Goal: Task Accomplishment & Management: Use online tool/utility

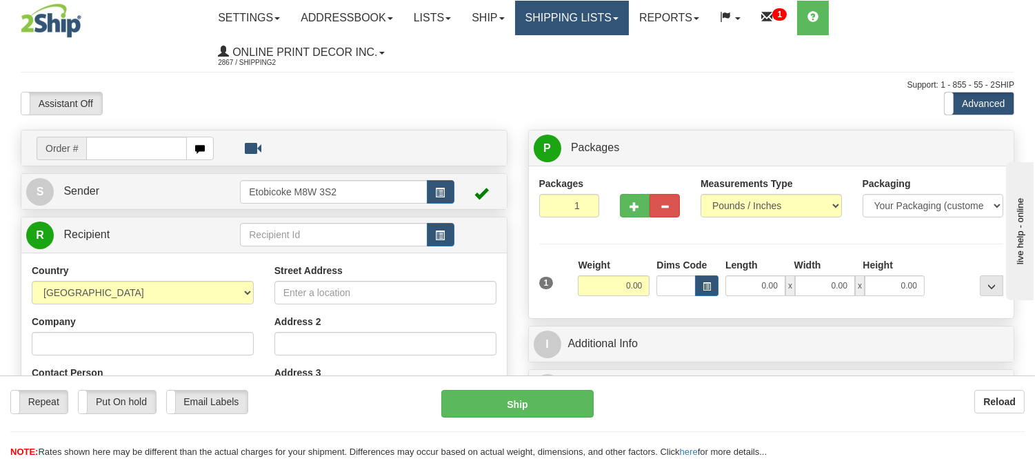
click at [584, 12] on link "Shipping lists" at bounding box center [572, 18] width 114 height 34
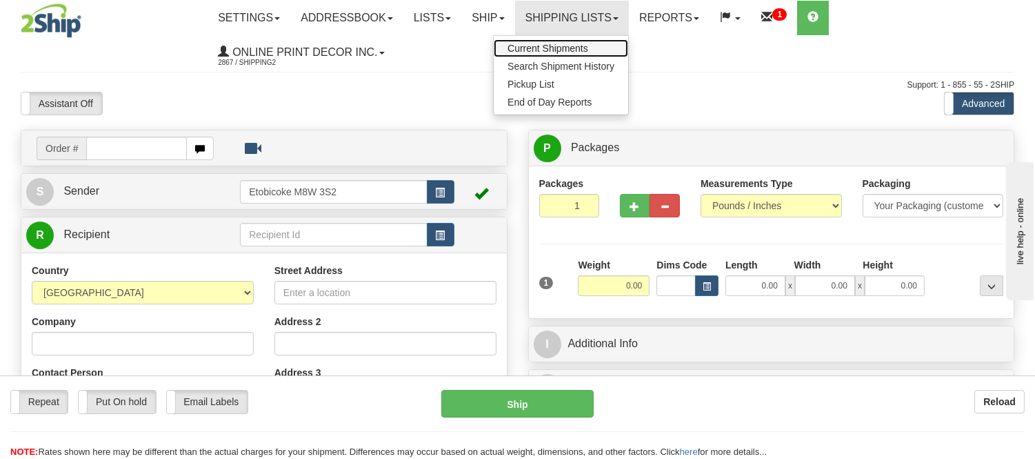
click at [562, 44] on span "Current Shipments" at bounding box center [548, 48] width 81 height 11
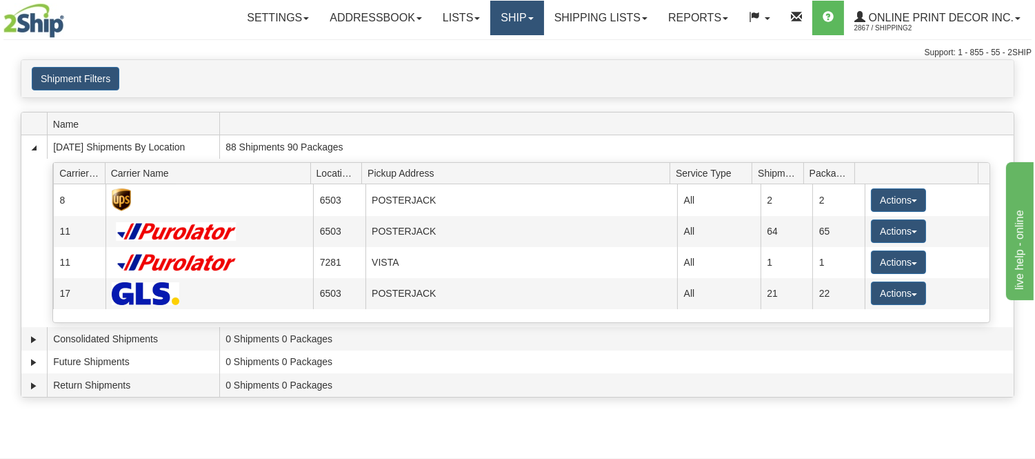
click at [517, 23] on link "Ship" at bounding box center [516, 18] width 53 height 34
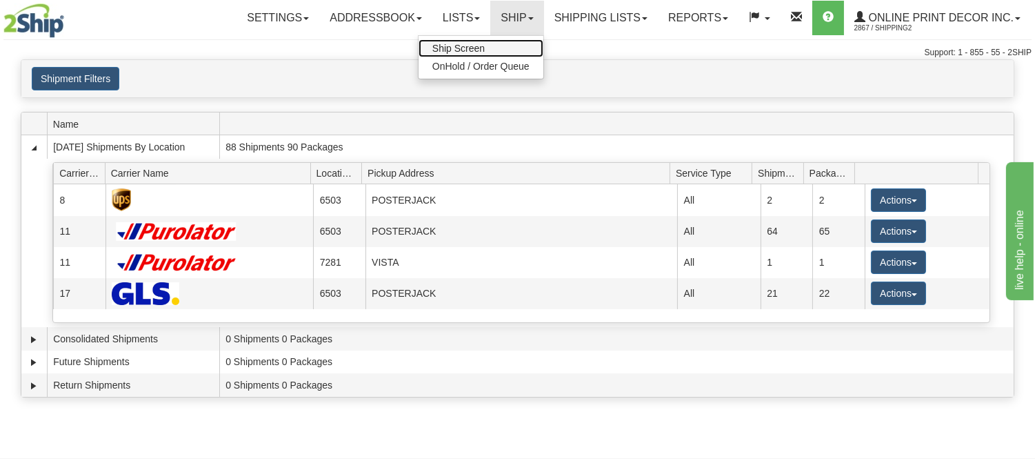
click at [466, 43] on span "Ship Screen" at bounding box center [459, 48] width 52 height 11
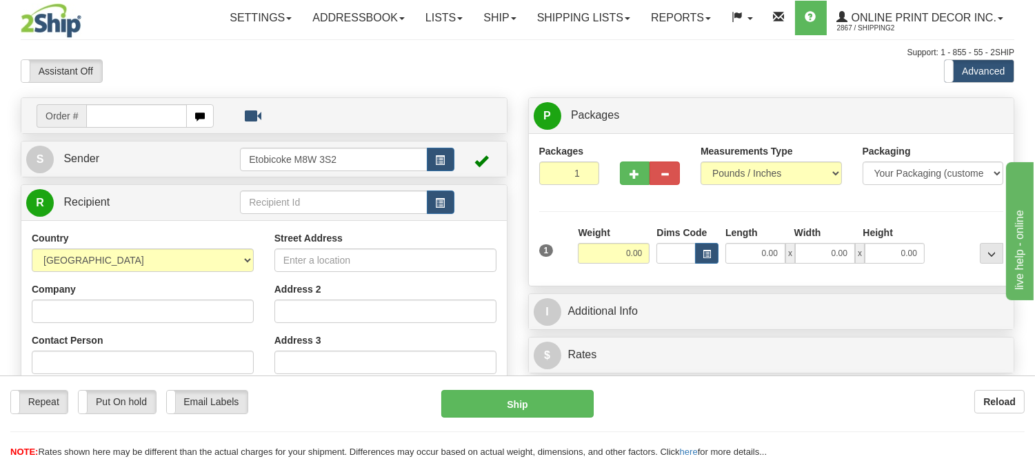
click at [121, 115] on input "text" at bounding box center [136, 115] width 101 height 23
type input "3018"
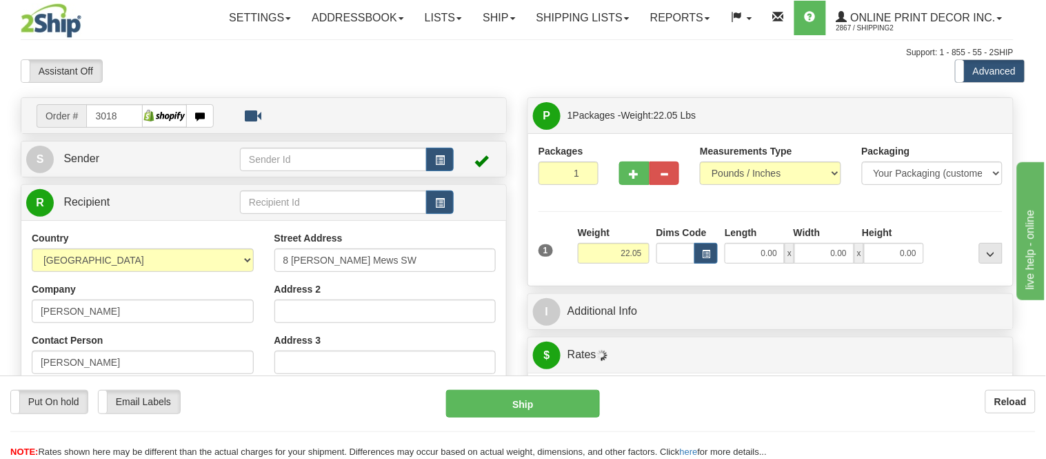
type input "CALGARY"
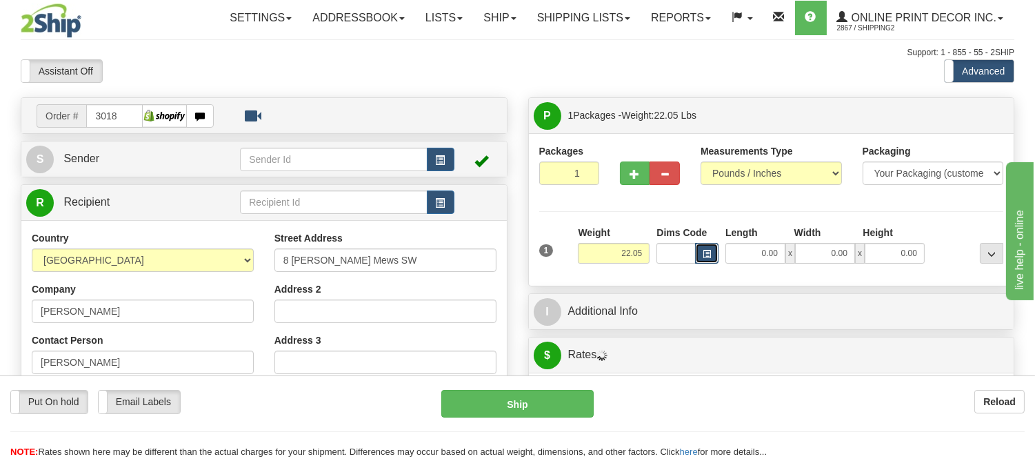
click at [704, 257] on span "button" at bounding box center [707, 254] width 8 height 8
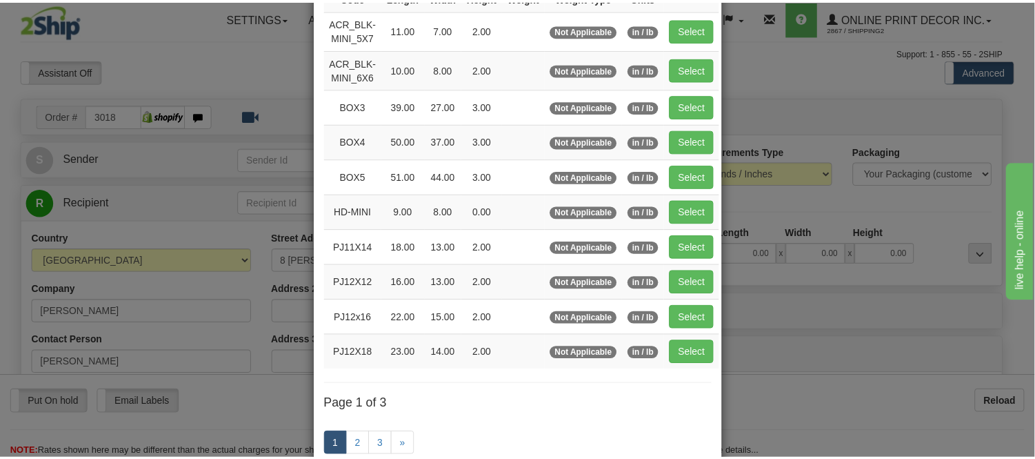
scroll to position [153, 0]
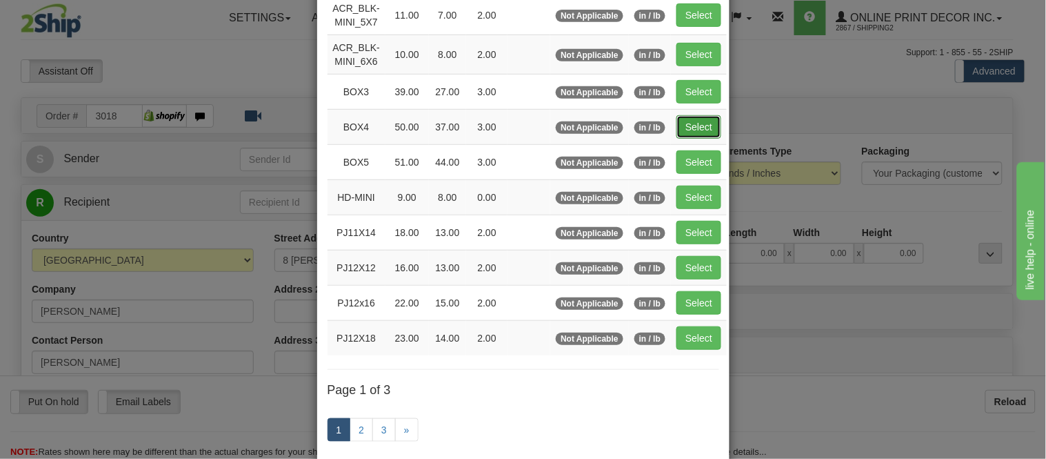
click at [697, 121] on button "Select" at bounding box center [699, 126] width 45 height 23
type input "BOX4"
type input "50.00"
type input "37.00"
type input "3.00"
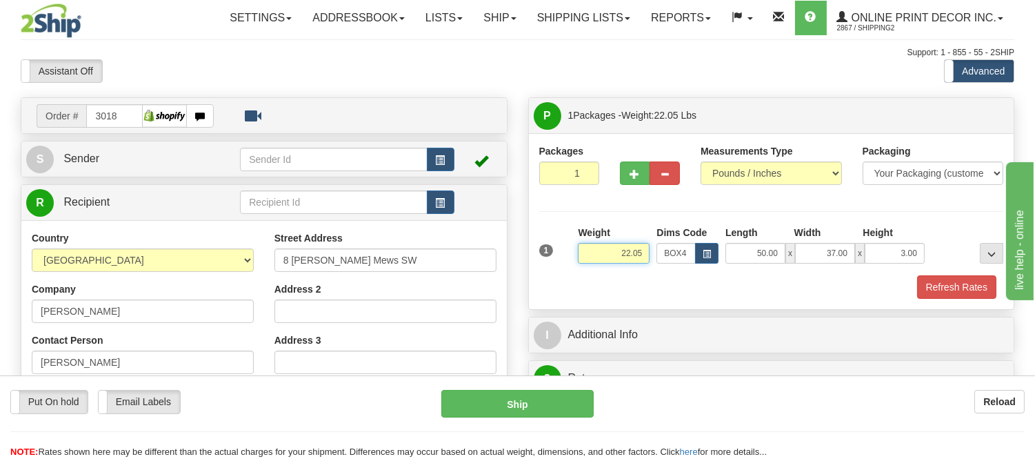
drag, startPoint x: 645, startPoint y: 252, endPoint x: 599, endPoint y: 266, distance: 48.2
click at [599, 266] on div "Weight 22.05" at bounding box center [614, 250] width 79 height 48
type input "17.98"
click at [633, 176] on span "button" at bounding box center [636, 174] width 10 height 9
radio input "true"
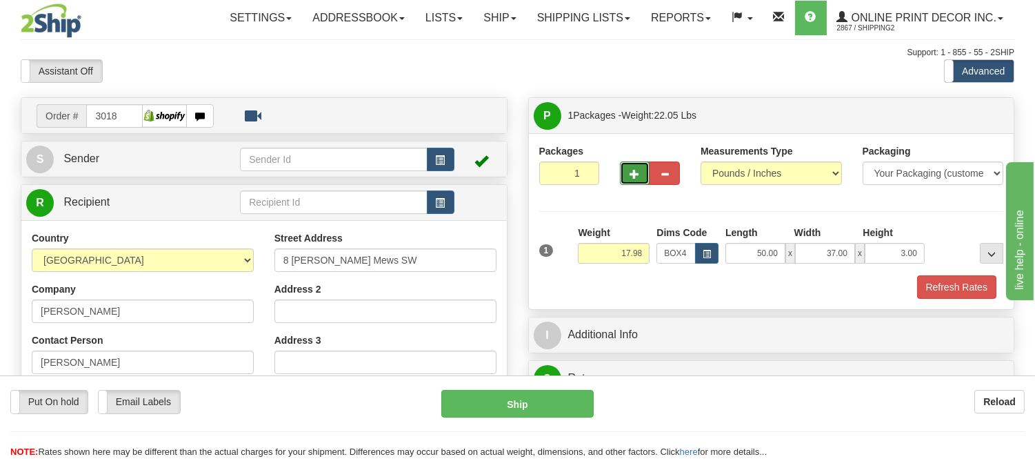
type input "2"
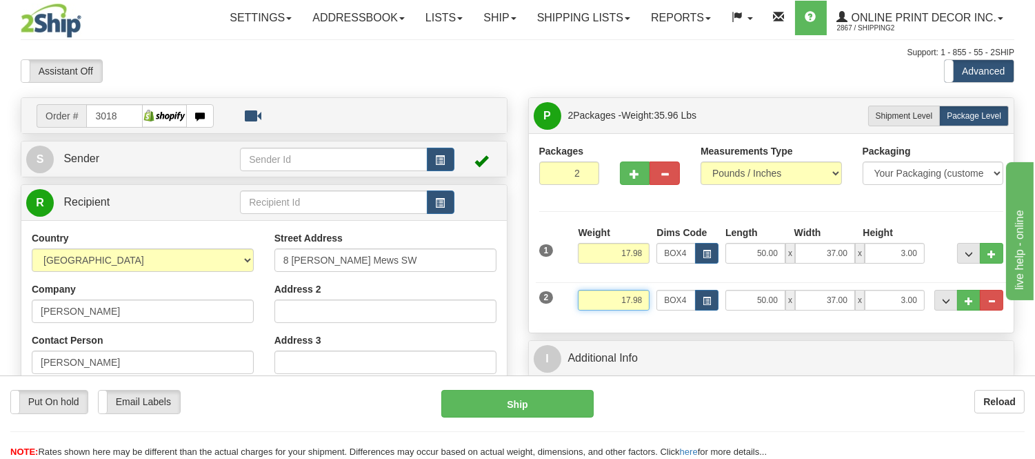
drag, startPoint x: 646, startPoint y: 299, endPoint x: 608, endPoint y: 308, distance: 38.5
click at [608, 308] on input "17.98" at bounding box center [614, 300] width 72 height 21
click at [630, 304] on input "16.98" at bounding box center [614, 300] width 72 height 21
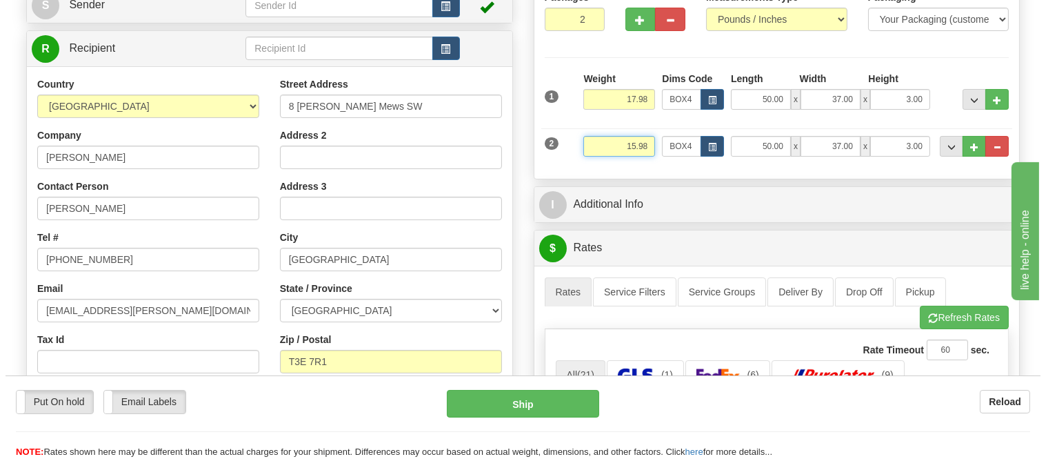
scroll to position [306, 0]
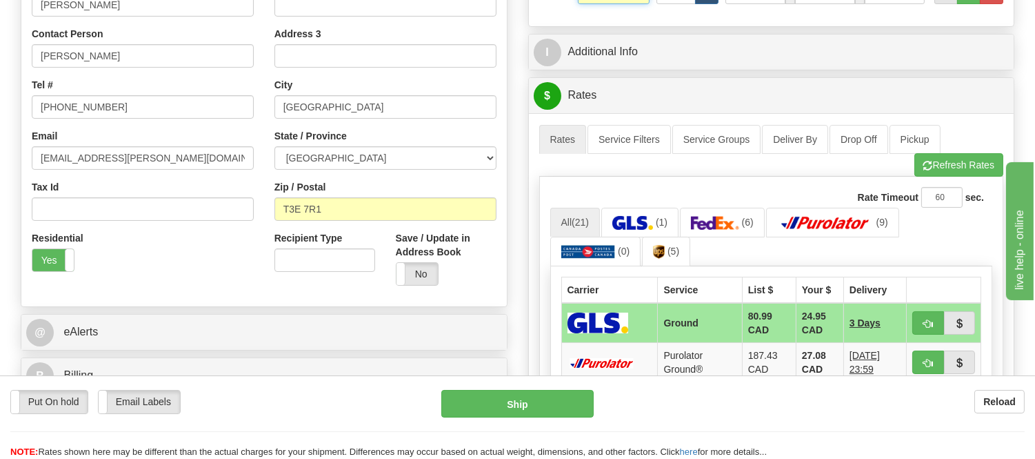
type input "15.98"
click at [929, 159] on li "Refresh Rates Cancel Rating" at bounding box center [959, 164] width 89 height 23
click at [924, 170] on span "button" at bounding box center [929, 165] width 10 height 9
click at [926, 319] on span "button" at bounding box center [929, 323] width 10 height 9
type input "1"
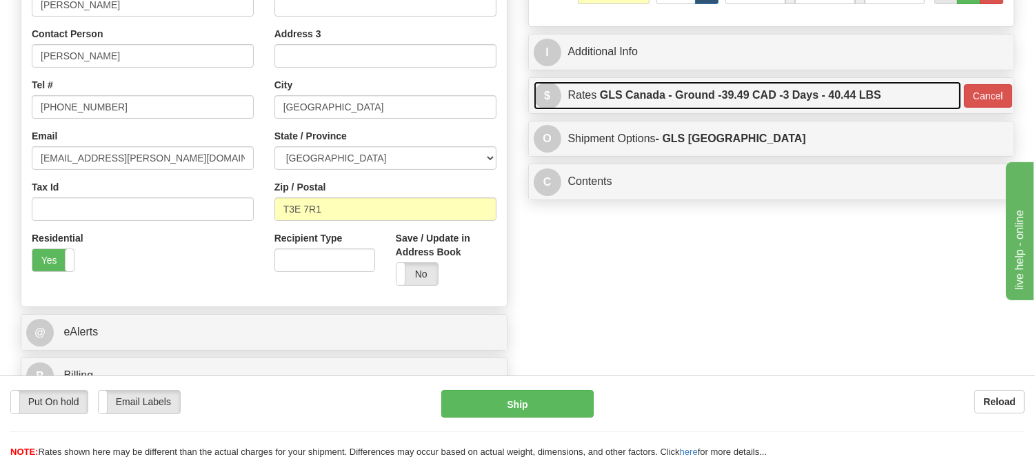
click at [835, 91] on label "GLS Canada - Ground - 39.49 CAD - 3 Days - 40.44 LBS" at bounding box center [740, 95] width 281 height 28
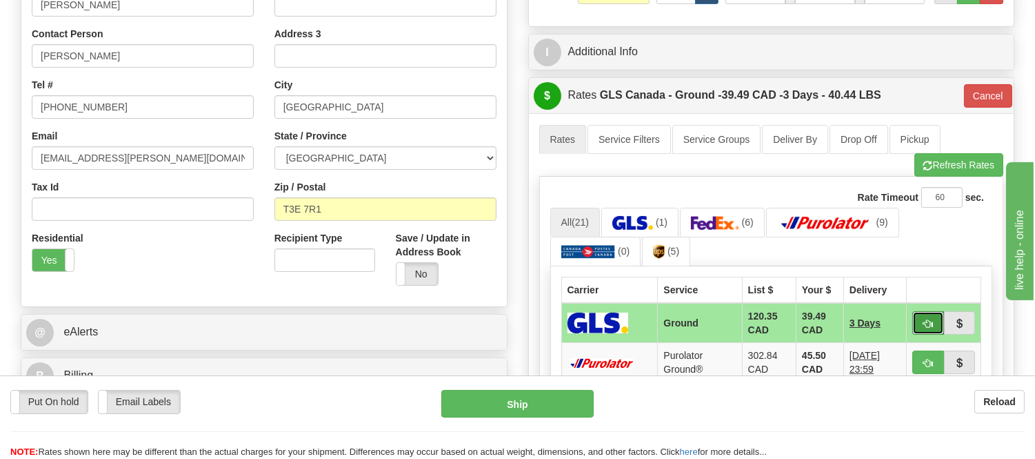
click at [930, 319] on span "button" at bounding box center [929, 323] width 10 height 9
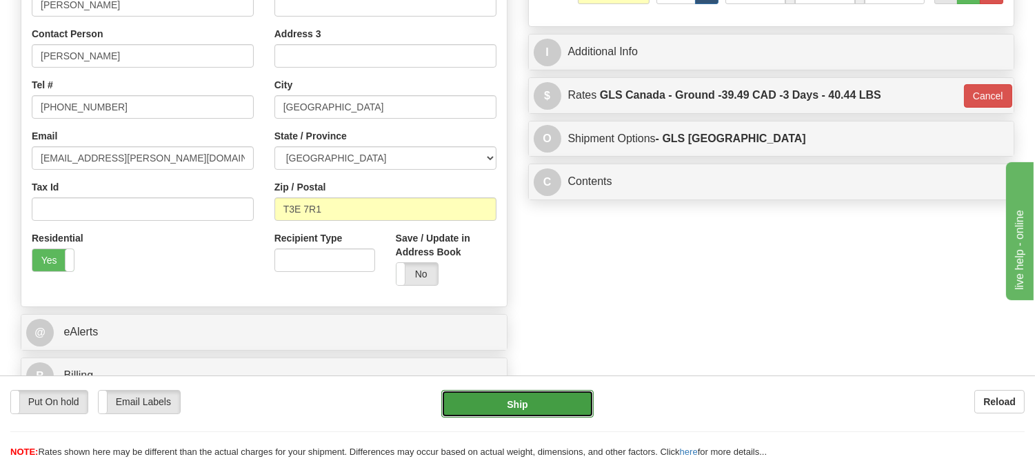
click at [542, 407] on button "Ship" at bounding box center [517, 404] width 152 height 28
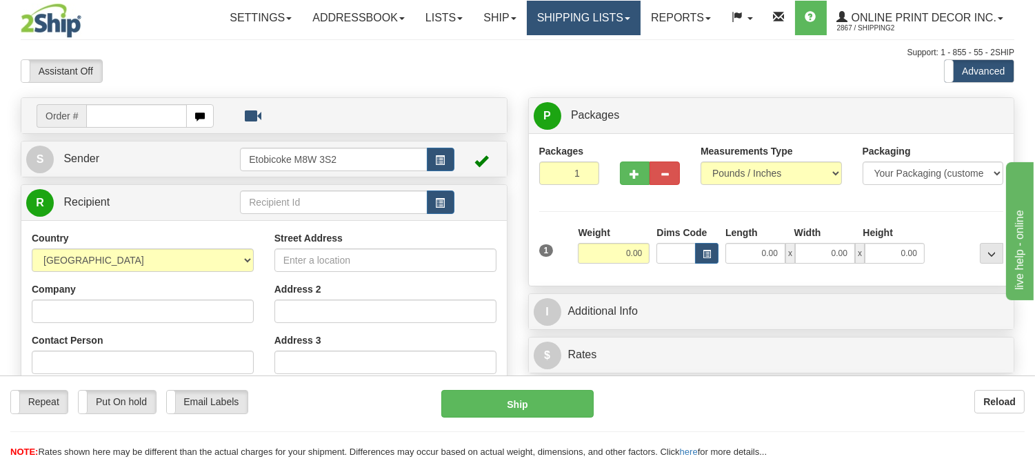
click at [581, 18] on link "Shipping lists" at bounding box center [584, 18] width 114 height 34
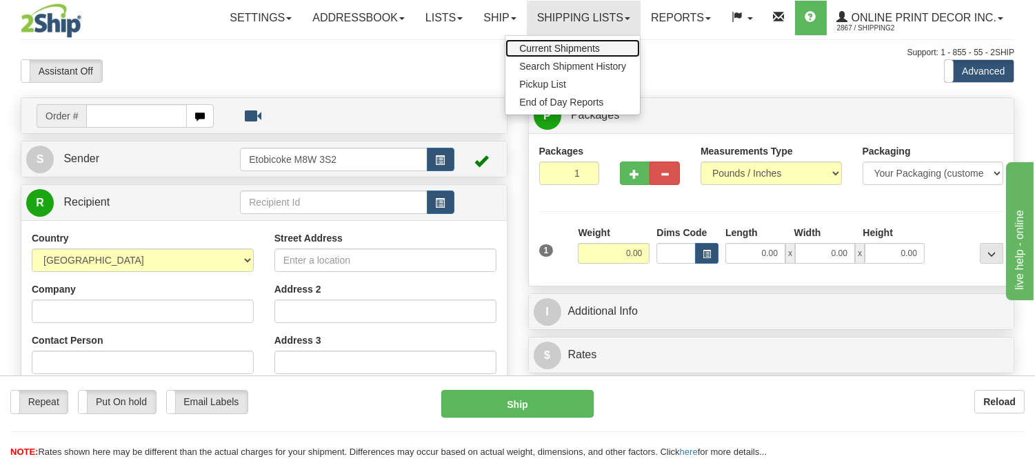
click at [564, 43] on span "Current Shipments" at bounding box center [559, 48] width 81 height 11
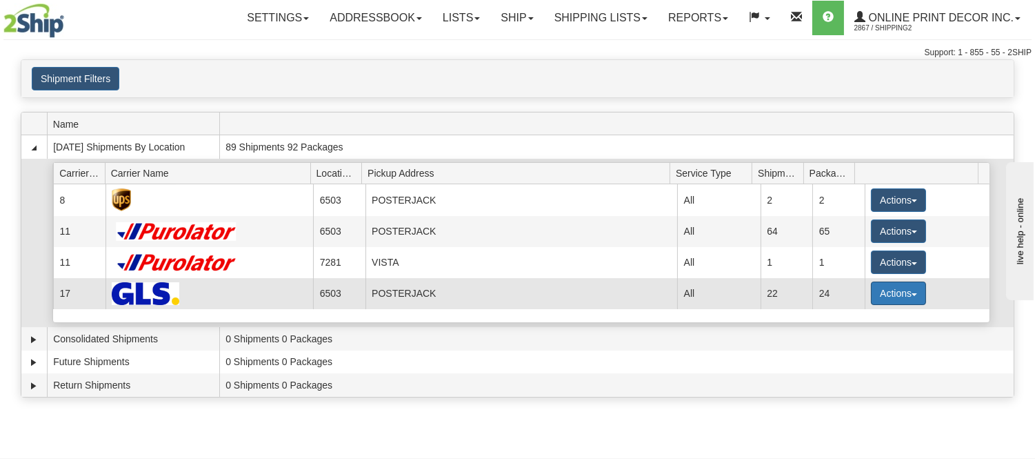
click at [886, 300] on button "Actions" at bounding box center [898, 292] width 55 height 23
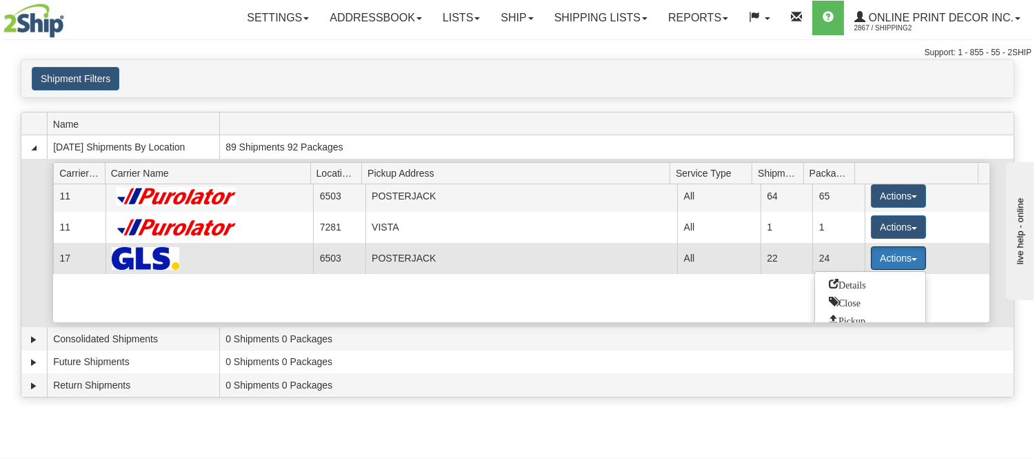
scroll to position [83, 0]
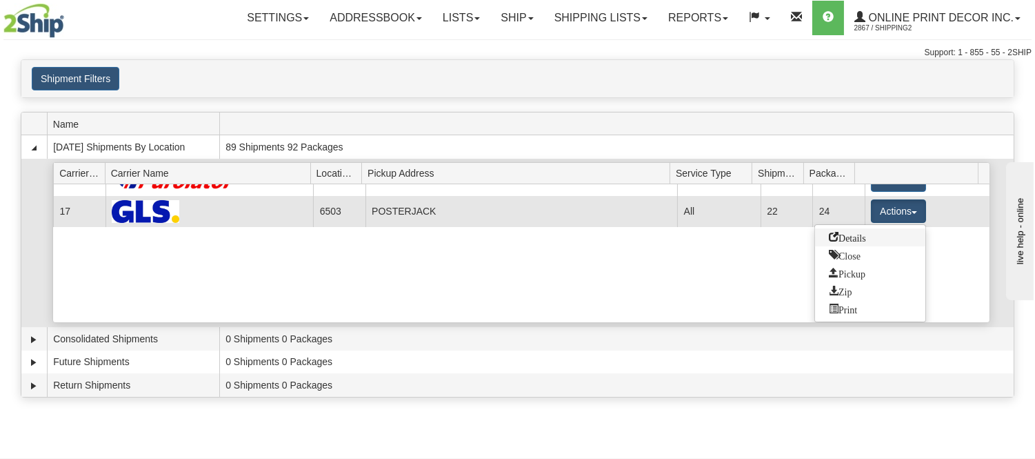
click at [858, 240] on span "Details" at bounding box center [847, 237] width 37 height 10
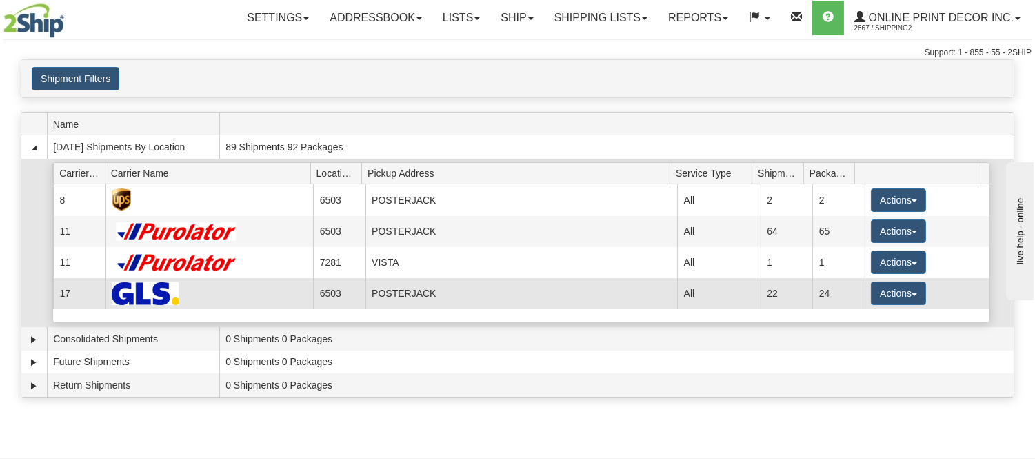
scroll to position [0, 0]
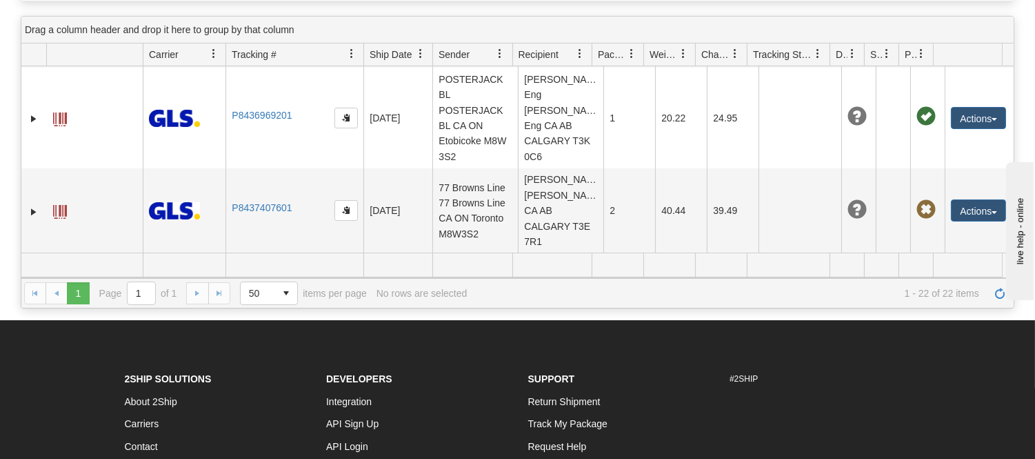
scroll to position [2052, 0]
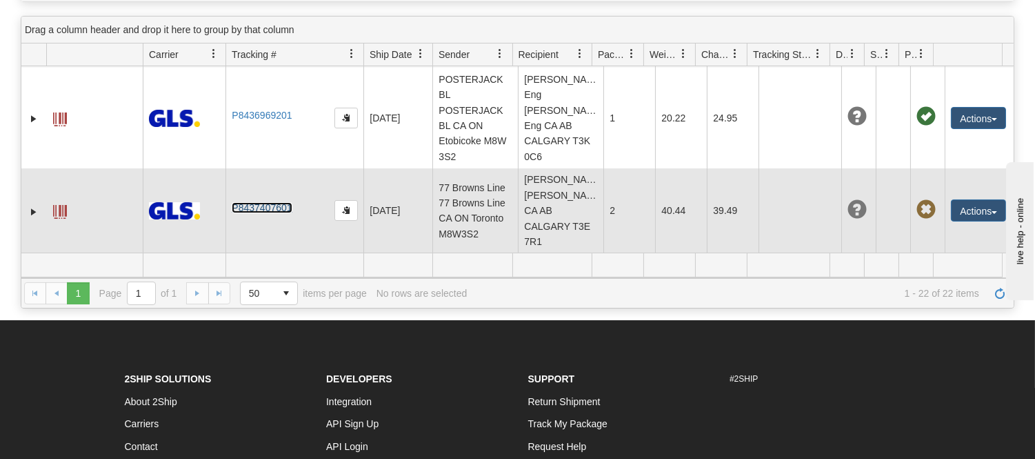
click at [257, 209] on link "P8437407601" at bounding box center [262, 207] width 60 height 11
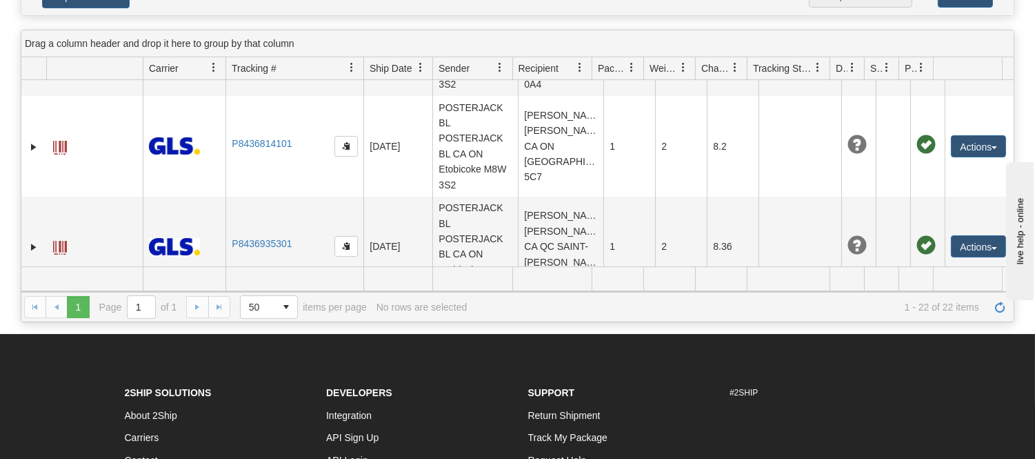
scroll to position [0, 0]
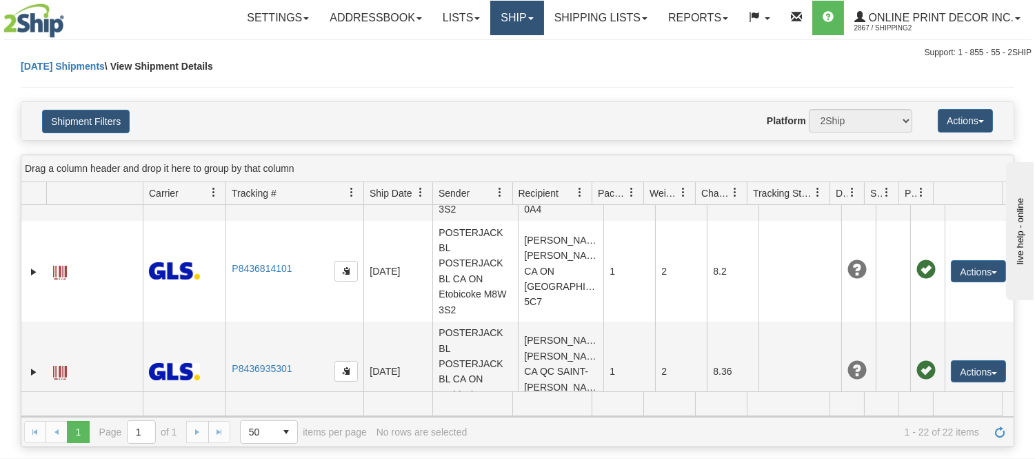
click at [511, 14] on link "Ship" at bounding box center [516, 18] width 53 height 34
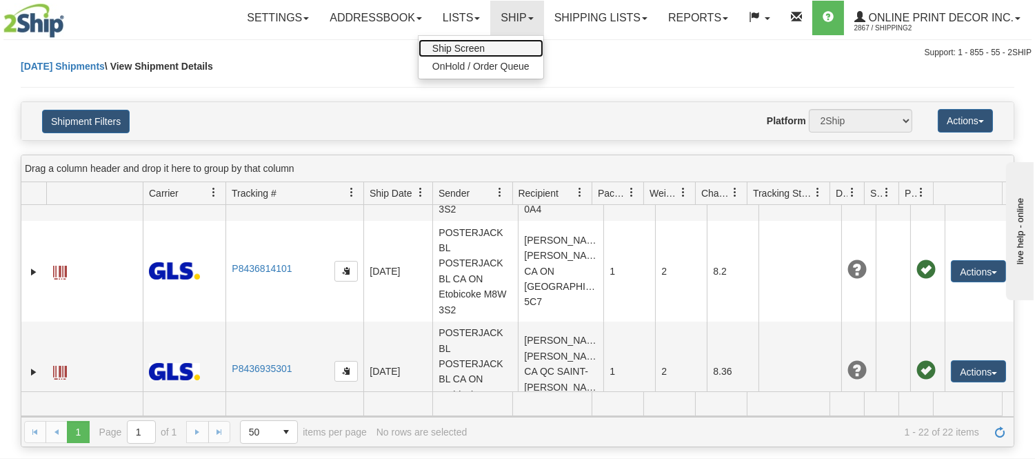
click at [477, 48] on span "Ship Screen" at bounding box center [459, 48] width 52 height 11
